Goal: Navigation & Orientation: Find specific page/section

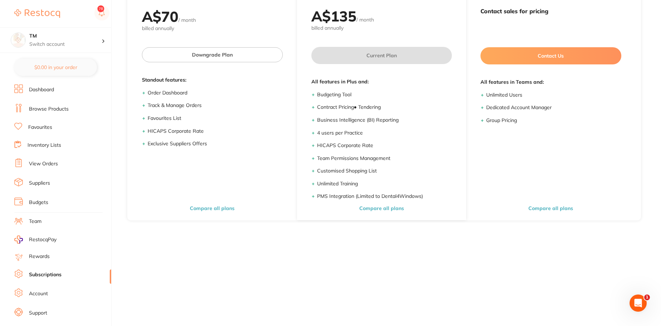
click at [59, 147] on link "Inventory Lists" at bounding box center [45, 145] width 34 height 7
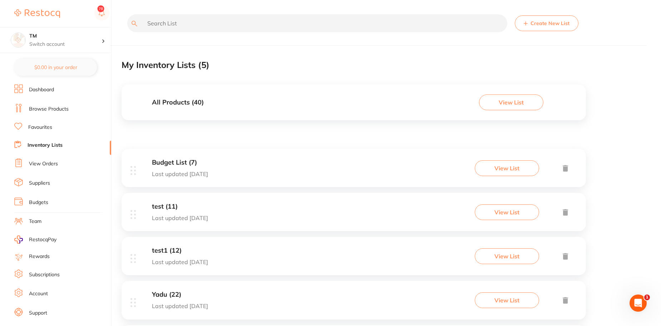
click at [500, 99] on button "View List" at bounding box center [511, 102] width 64 height 16
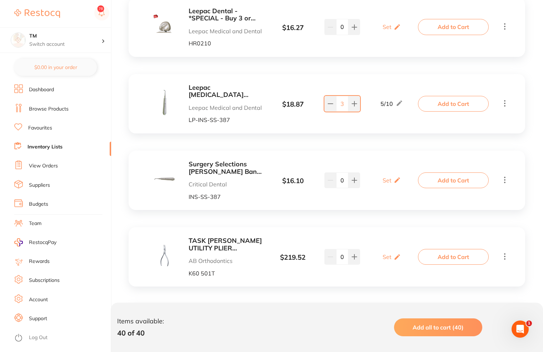
click at [44, 131] on link "Favourites" at bounding box center [40, 127] width 24 height 7
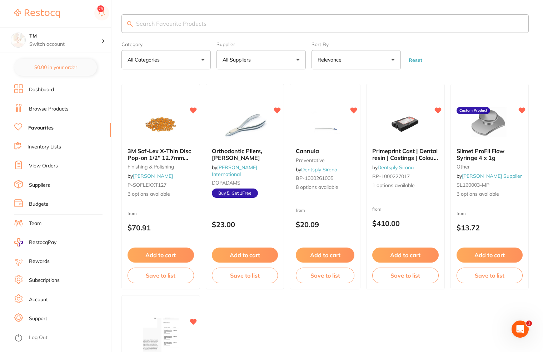
click at [36, 149] on link "Inventory Lists" at bounding box center [45, 146] width 34 height 7
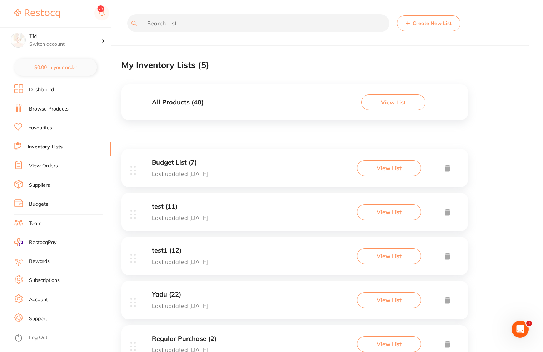
click at [397, 108] on button "View List" at bounding box center [393, 102] width 64 height 16
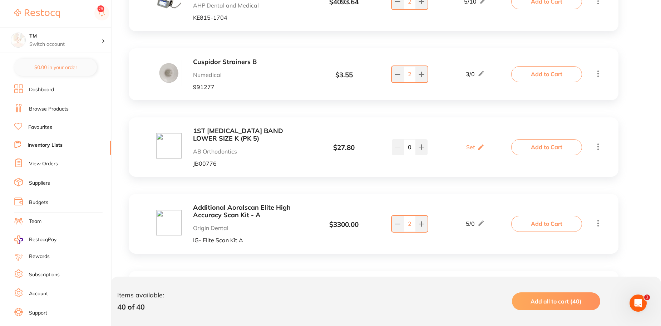
click at [47, 141] on li "Inventory Lists" at bounding box center [62, 146] width 97 height 10
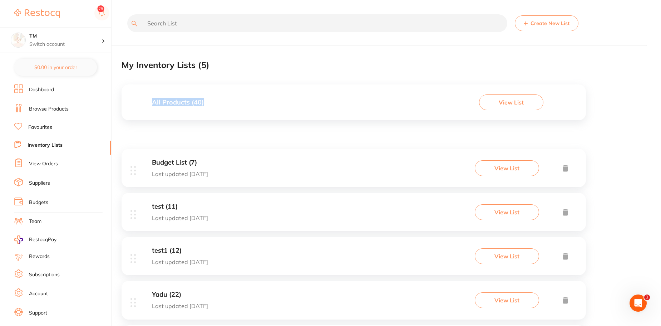
drag, startPoint x: 215, startPoint y: 65, endPoint x: 254, endPoint y: 115, distance: 63.7
click at [254, 115] on div "Create New List My Inventory Lists ( 5 ) All Products ( 40 ) View List Budget L…" at bounding box center [391, 191] width 539 height 383
click at [254, 115] on div "All Products ( 40 ) View List" at bounding box center [354, 102] width 464 height 36
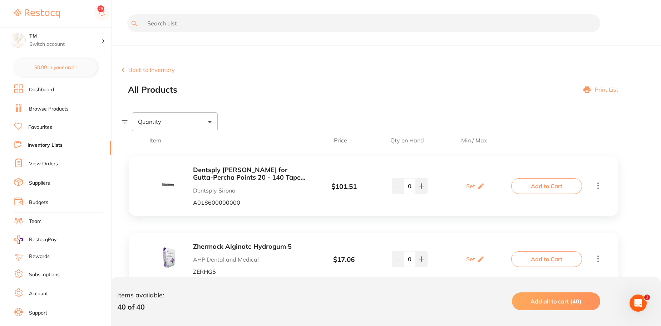
click at [135, 70] on button "Back to Inventory" at bounding box center [148, 69] width 53 height 6
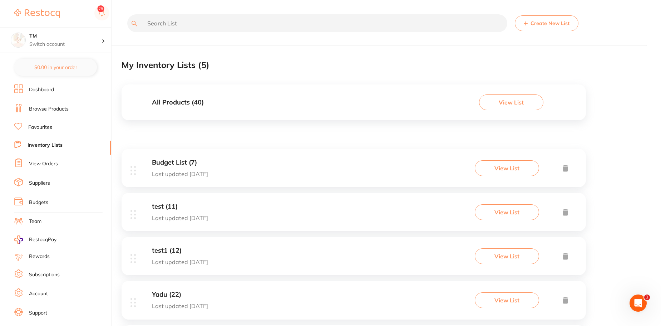
click at [489, 105] on button "View List" at bounding box center [511, 102] width 64 height 16
